Goal: Task Accomplishment & Management: Use online tool/utility

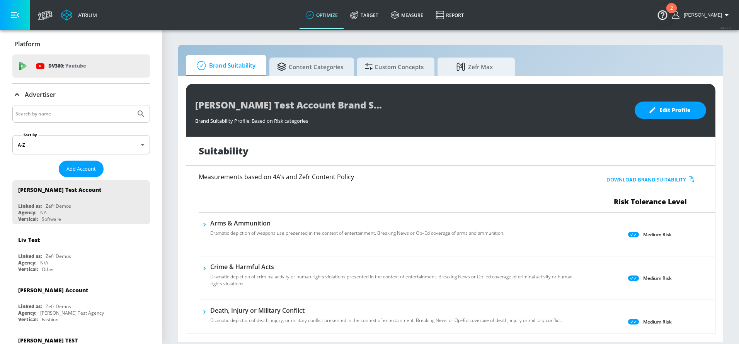
click at [101, 117] on input "Search by name" at bounding box center [73, 114] width 117 height 10
type input "new balance"
click at [133, 106] on button "Submit Search" at bounding box center [141, 114] width 17 height 17
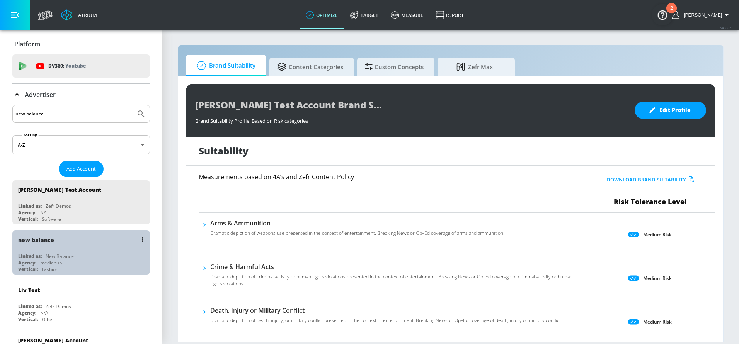
click at [58, 253] on div "New Balance" at bounding box center [60, 256] width 28 height 7
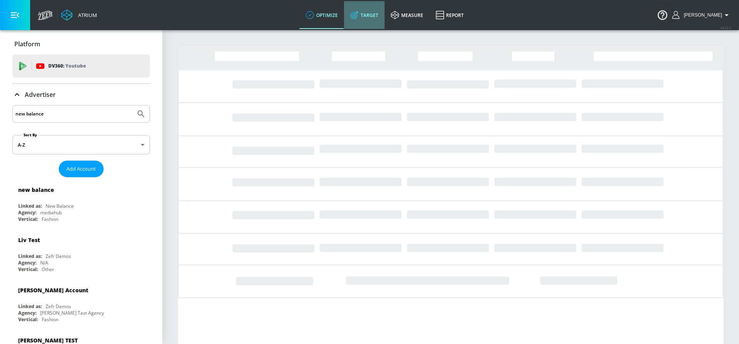
click at [372, 14] on link "Target" at bounding box center [364, 15] width 41 height 28
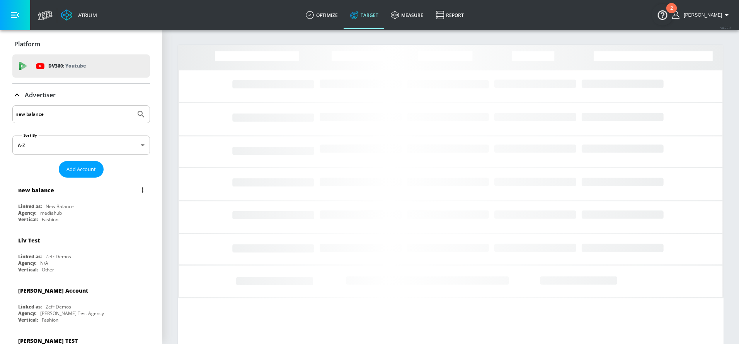
click at [49, 203] on div "New Balance" at bounding box center [60, 206] width 28 height 7
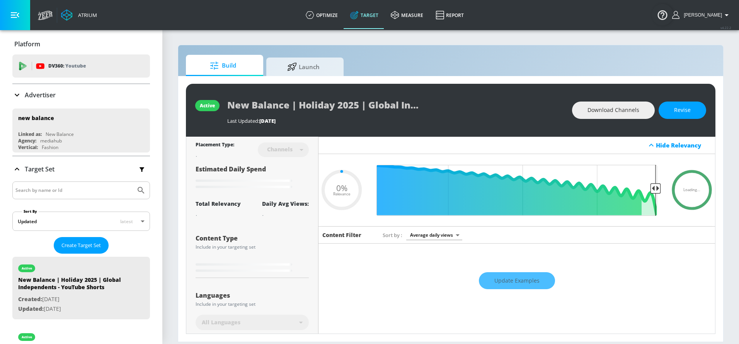
type input "0.05"
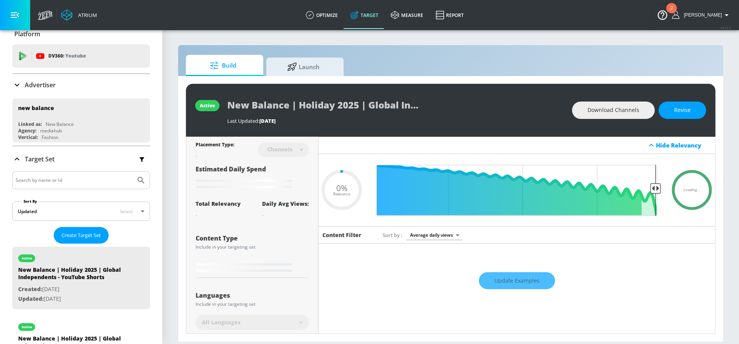
click at [66, 180] on input "Search by name or Id" at bounding box center [73, 180] width 117 height 10
type input "run your way"
click at [133, 172] on button "Submit Search" at bounding box center [141, 180] width 17 height 17
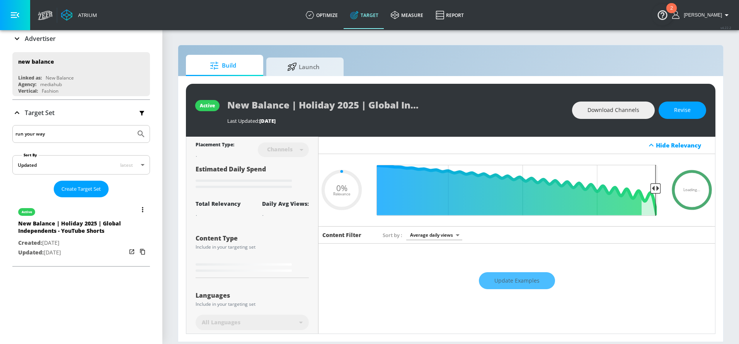
scroll to position [0, 0]
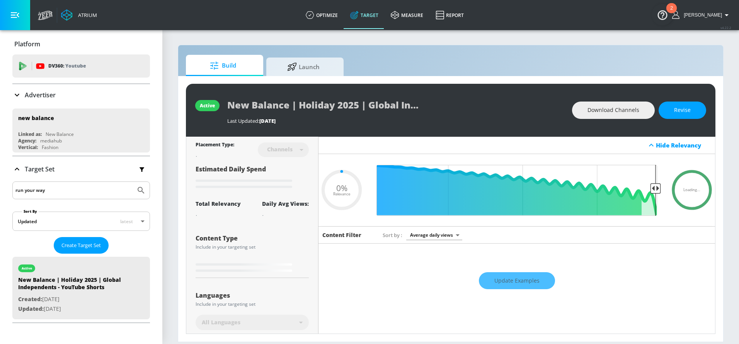
type input "0.5"
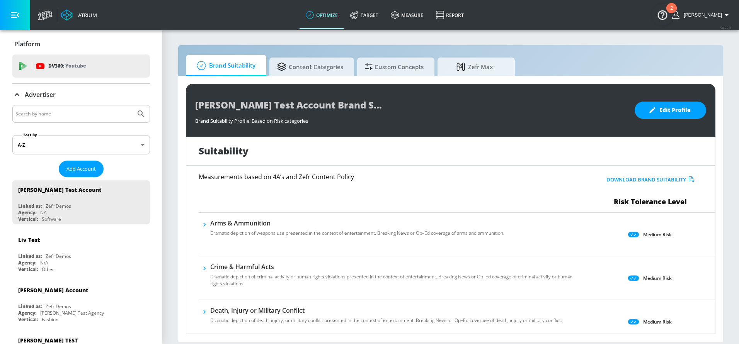
click at [78, 116] on input "Search by name" at bounding box center [73, 114] width 117 height 10
type input "new balance"
click at [133, 106] on button "Submit Search" at bounding box center [141, 114] width 17 height 17
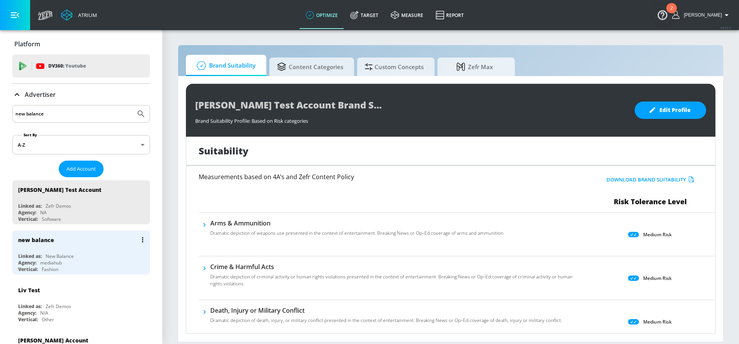
click at [47, 255] on div "New Balance" at bounding box center [60, 256] width 28 height 7
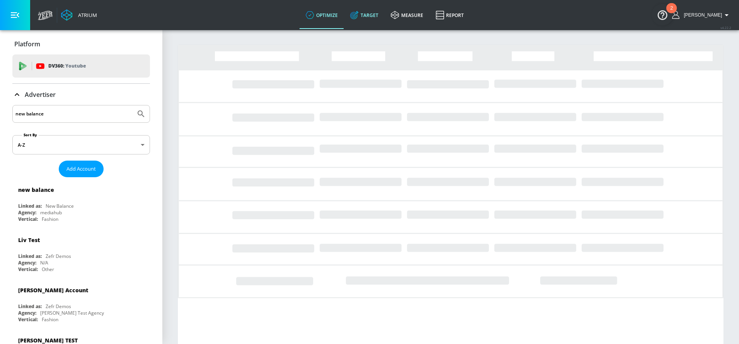
click at [377, 16] on link "Target" at bounding box center [364, 15] width 41 height 28
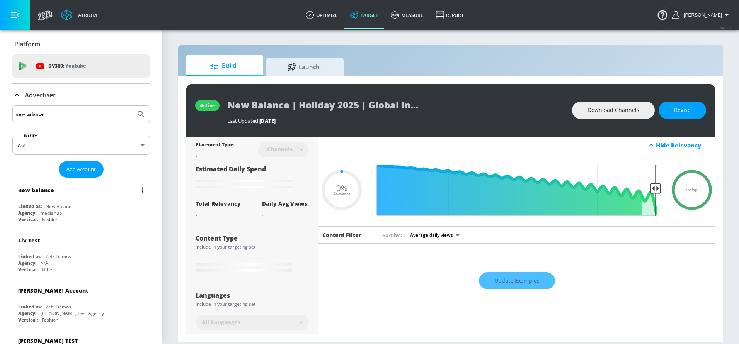
click at [74, 207] on div "Linked as: New Balance" at bounding box center [83, 206] width 130 height 7
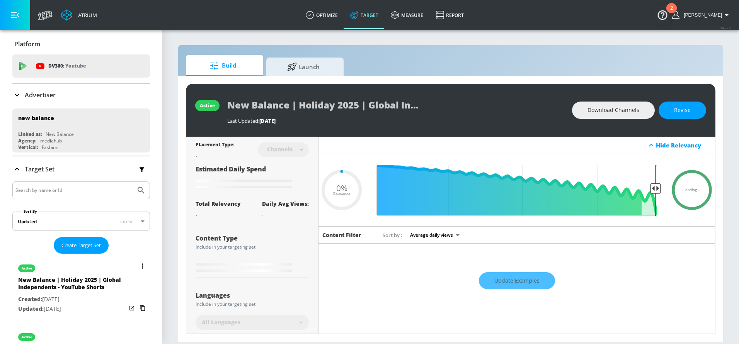
type input "0.05"
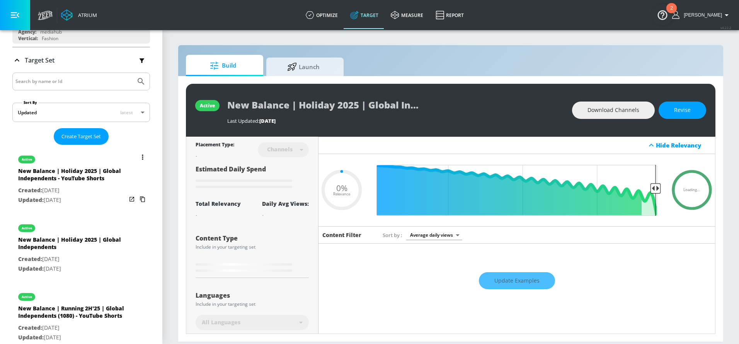
scroll to position [95, 0]
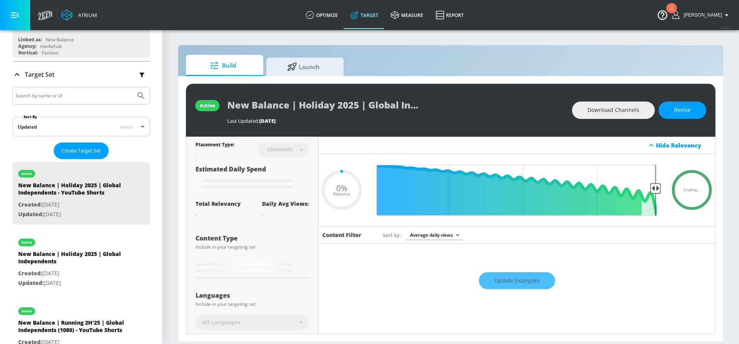
click at [51, 98] on input "Search by name or Id" at bounding box center [73, 96] width 117 height 10
type input "r"
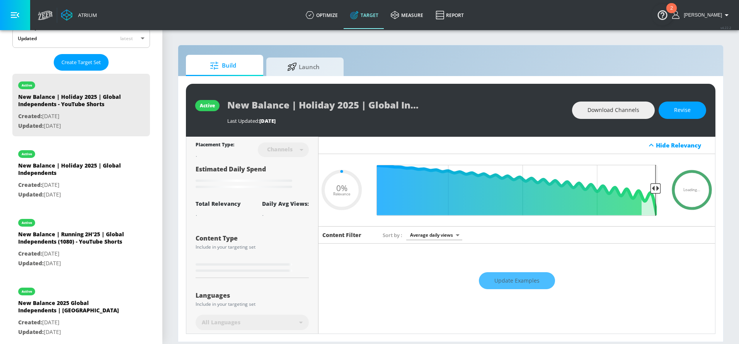
scroll to position [121, 0]
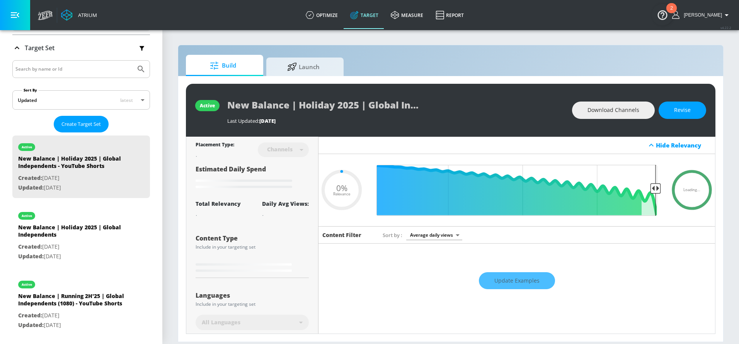
click at [59, 65] on input "Search by name or Id" at bounding box center [73, 69] width 117 height 10
type input "2h'25"
type input "0.5"
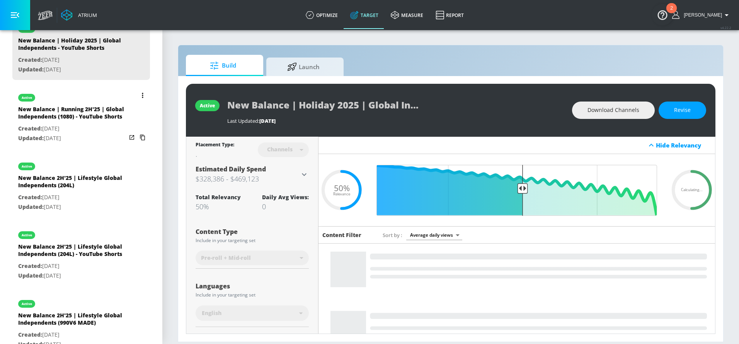
scroll to position [0, 0]
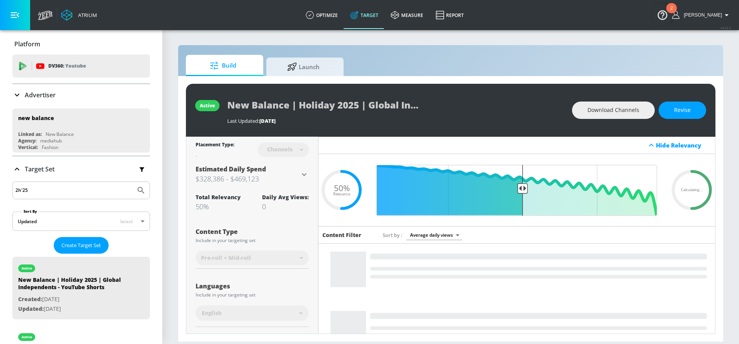
drag, startPoint x: 46, startPoint y: 187, endPoint x: -3, endPoint y: 184, distance: 49.2
click at [0, 184] on html "Atrium optimize Target measure Report optimize Target measure Report v 4.22.2 L…" at bounding box center [369, 172] width 739 height 344
type input "r"
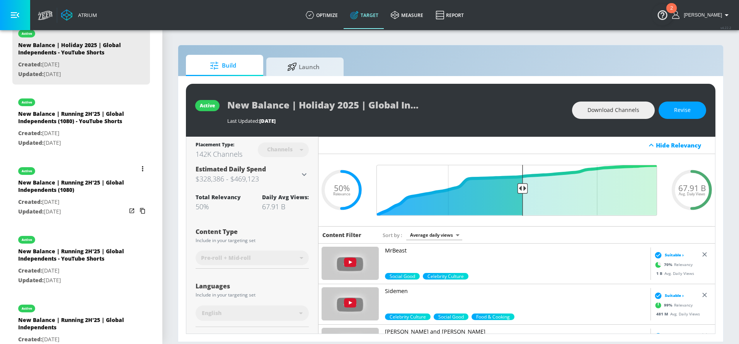
scroll to position [254, 0]
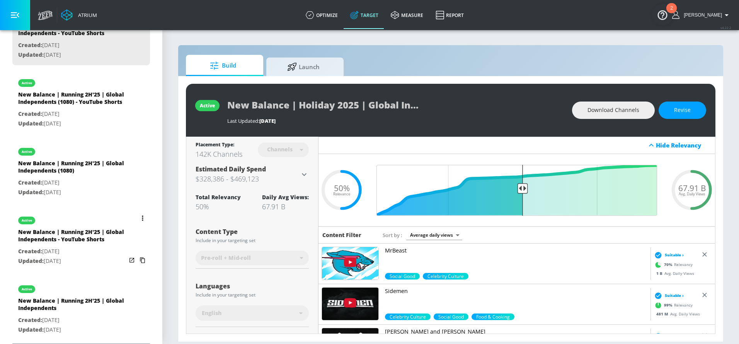
type input "running"
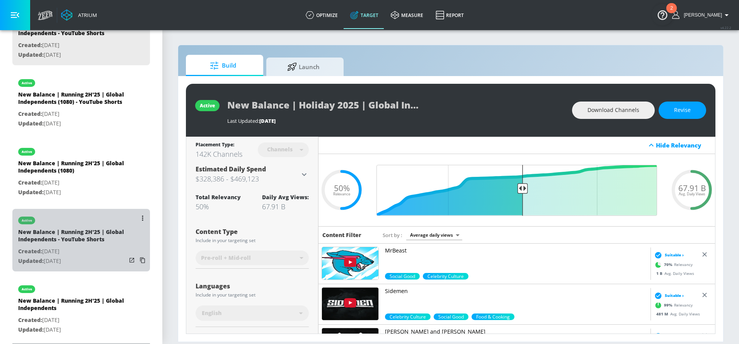
click at [74, 230] on div "New Balance | Running 2H'25 | Global Independents - YouTube Shorts" at bounding box center [72, 237] width 108 height 19
type input "New Balance | Running 2H'25 | Global Independents - YouTube Shorts"
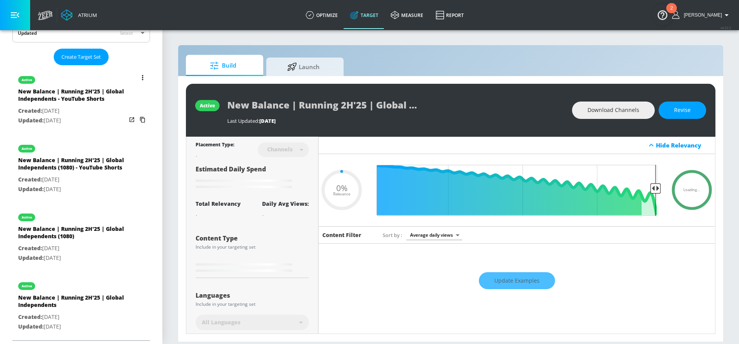
scroll to position [186, 0]
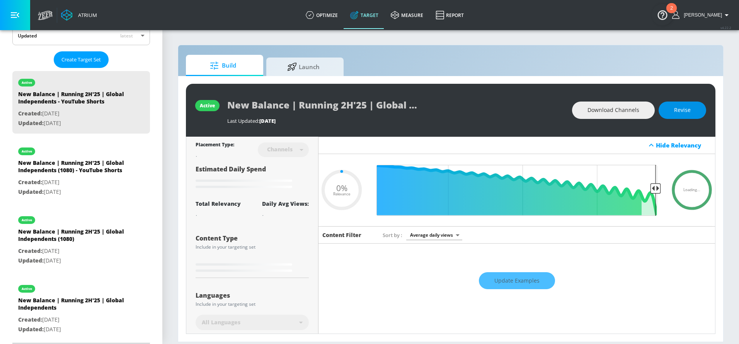
click at [673, 109] on button "Revise" at bounding box center [683, 110] width 48 height 17
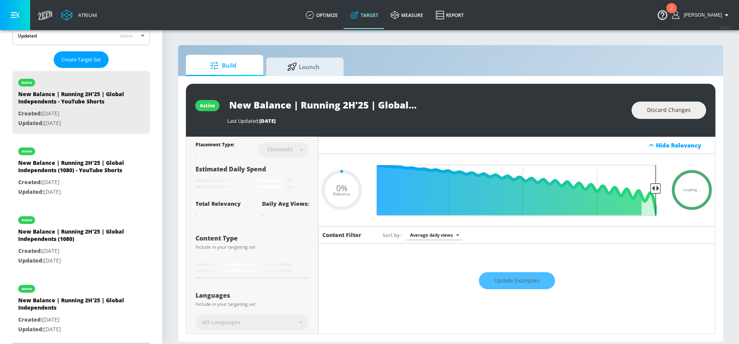
click at [366, 100] on input "New Balance | Running 2H'25 | Global Independents - YouTube Shorts" at bounding box center [323, 104] width 193 height 17
click at [684, 107] on span "Discard Changes" at bounding box center [669, 111] width 44 height 10
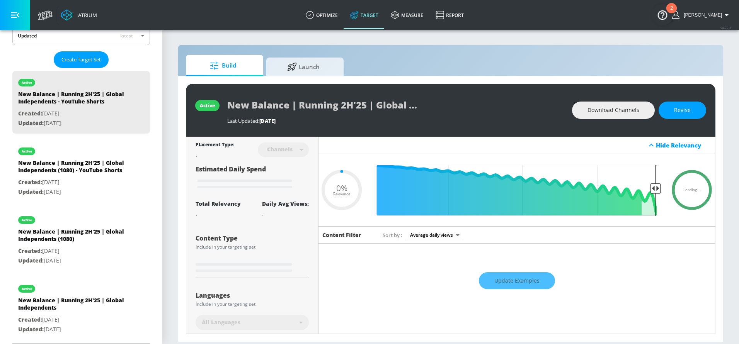
type input "0.5"
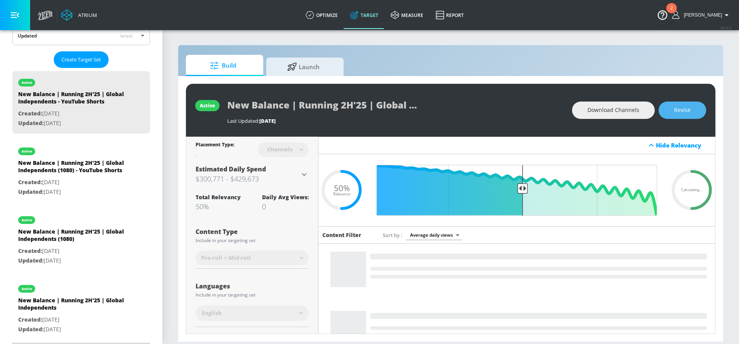
click at [676, 109] on span "Revise" at bounding box center [682, 111] width 17 height 10
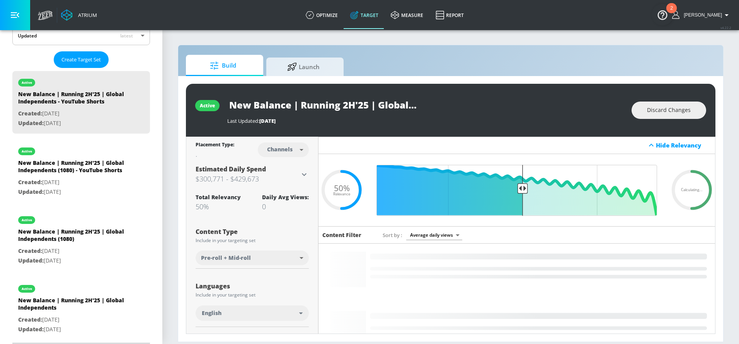
click at [355, 103] on input "New Balance | Running 2H'25 | Global Independents - YouTube Shorts" at bounding box center [323, 104] width 193 height 17
drag, startPoint x: 346, startPoint y: 104, endPoint x: 463, endPoint y: 106, distance: 117.1
click at [463, 106] on div "New Balance | Running 2H'25 | Global Independents - YouTube Shorts" at bounding box center [425, 104] width 397 height 17
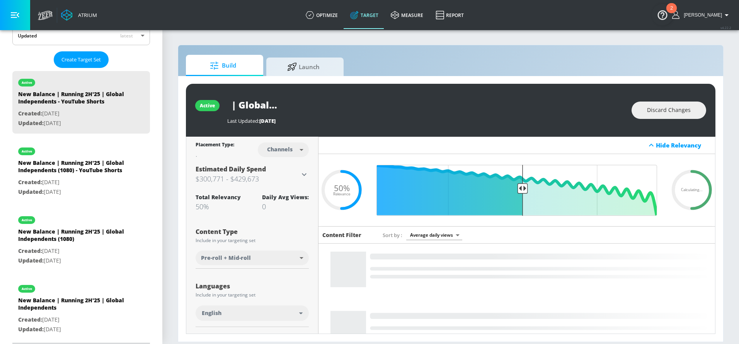
click at [404, 105] on input "New Balance | Running 2H'25 | Global Independents - YouTube Shorts" at bounding box center [323, 104] width 193 height 17
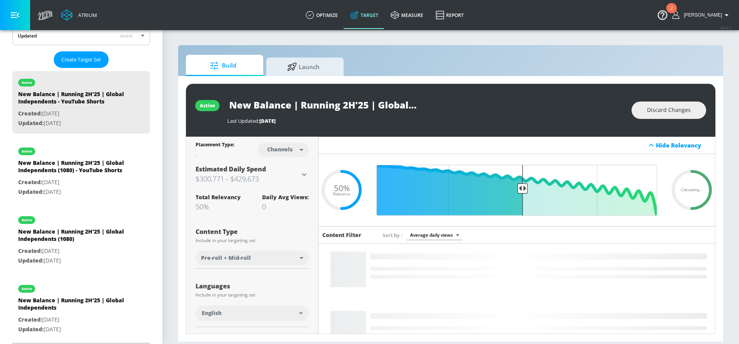
drag, startPoint x: 420, startPoint y: 106, endPoint x: 197, endPoint y: 93, distance: 223.4
click at [197, 93] on div "active New Balance | Running 2H'25 | Global Independents - YouTube Shorts Last …" at bounding box center [451, 110] width 530 height 53
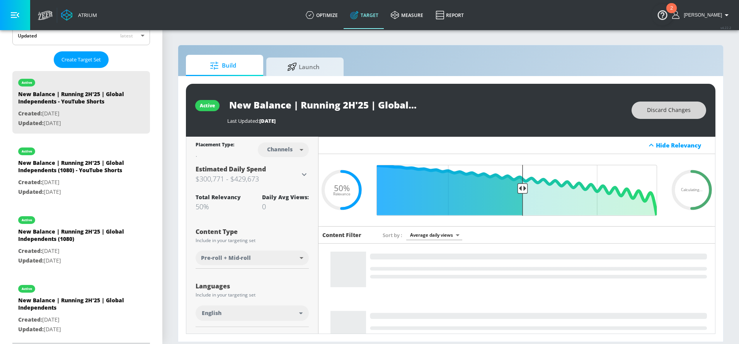
click at [658, 108] on span "Discard Changes" at bounding box center [669, 111] width 44 height 10
